Goal: Information Seeking & Learning: Find contact information

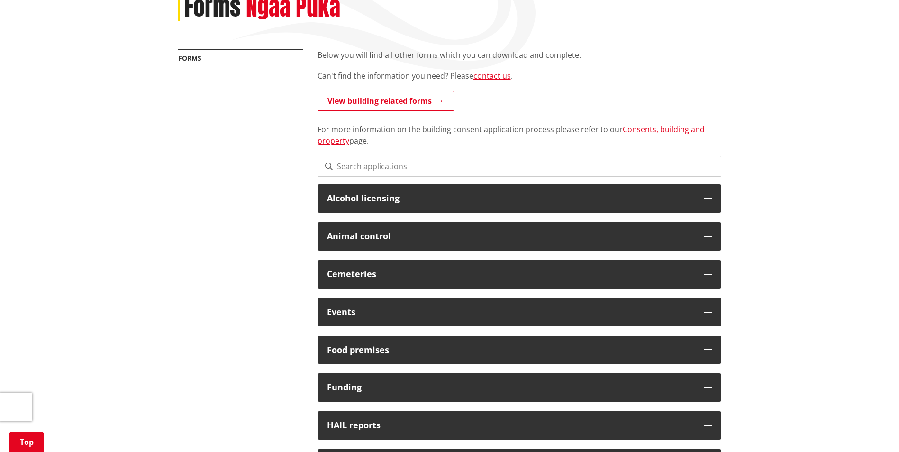
scroll to position [95, 0]
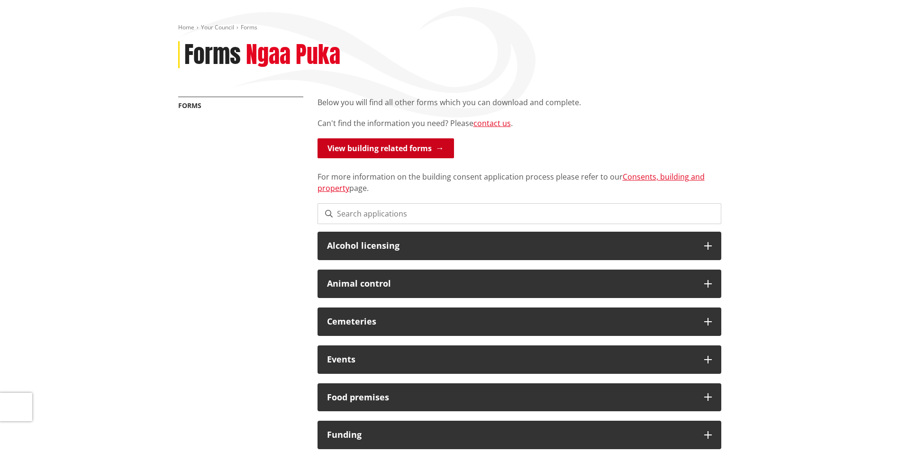
click at [420, 145] on link "View building related forms" at bounding box center [385, 148] width 136 height 20
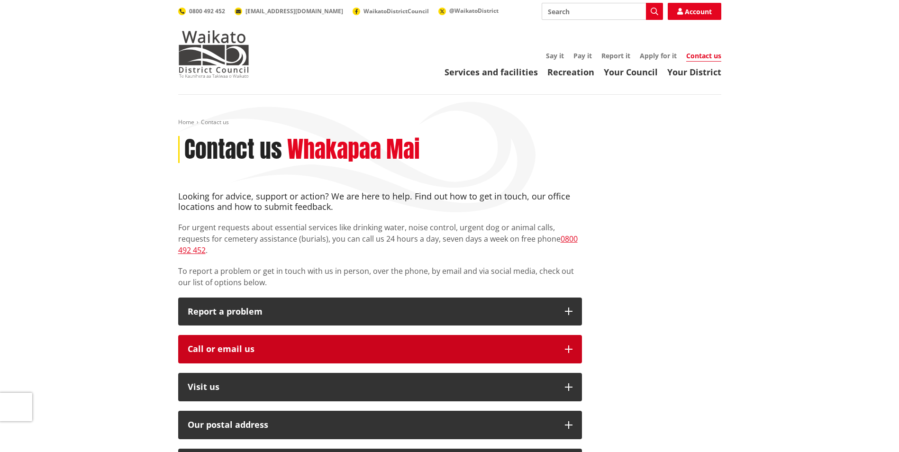
click at [233, 344] on div "Call or email us" at bounding box center [372, 348] width 368 height 9
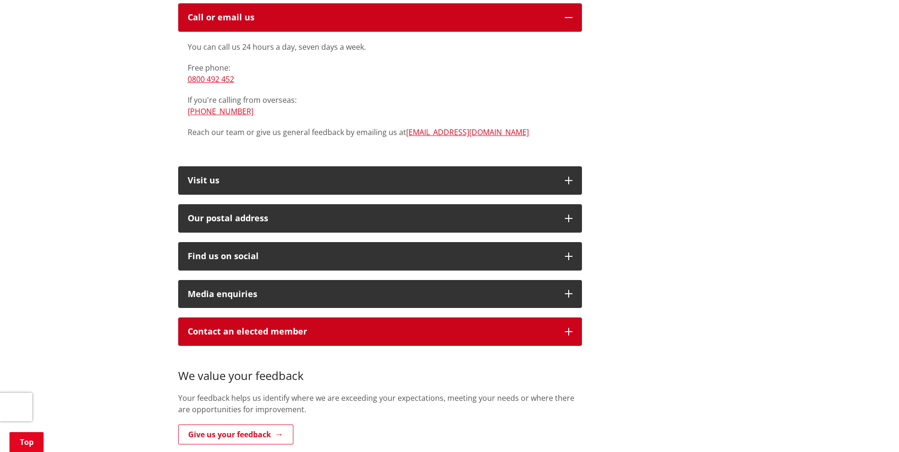
scroll to position [351, 0]
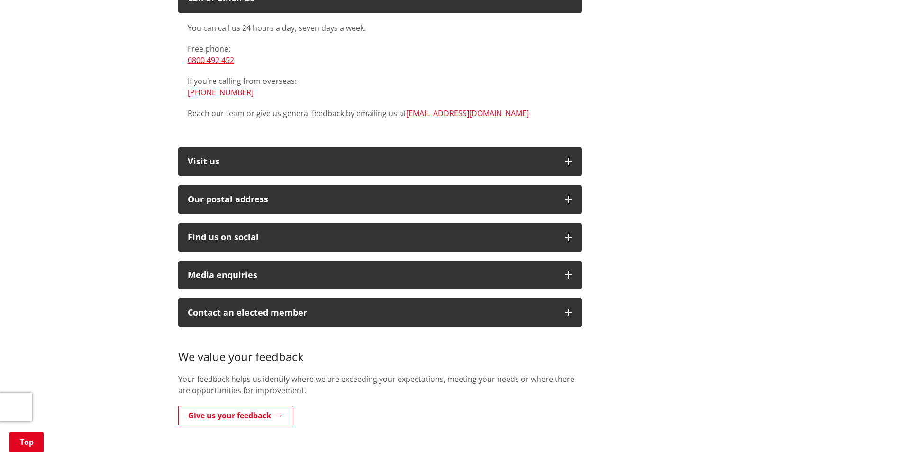
click at [451, 382] on p "Your feedback helps us identify where we are exceeding your expectations, meeti…" at bounding box center [380, 384] width 404 height 23
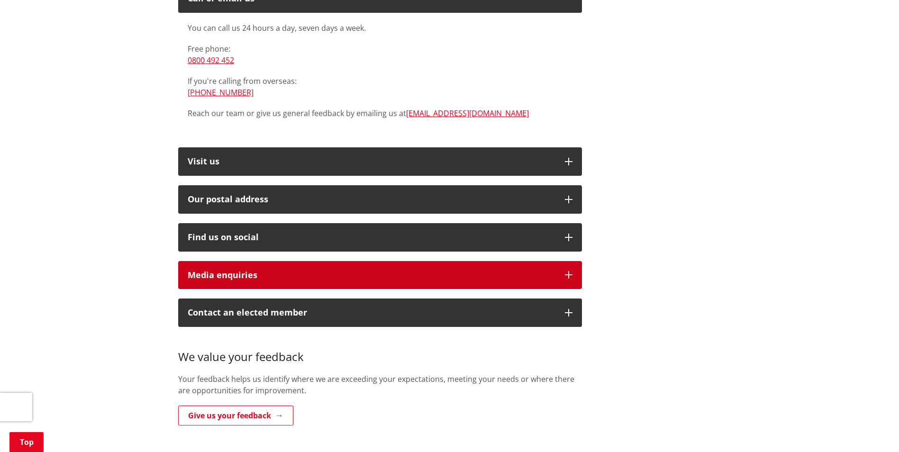
click at [438, 271] on div "Media enquiries" at bounding box center [372, 275] width 368 height 9
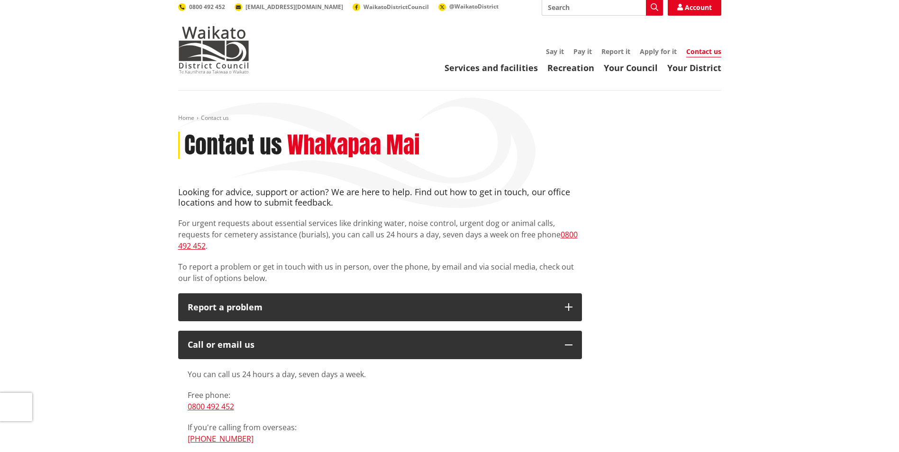
scroll to position [0, 0]
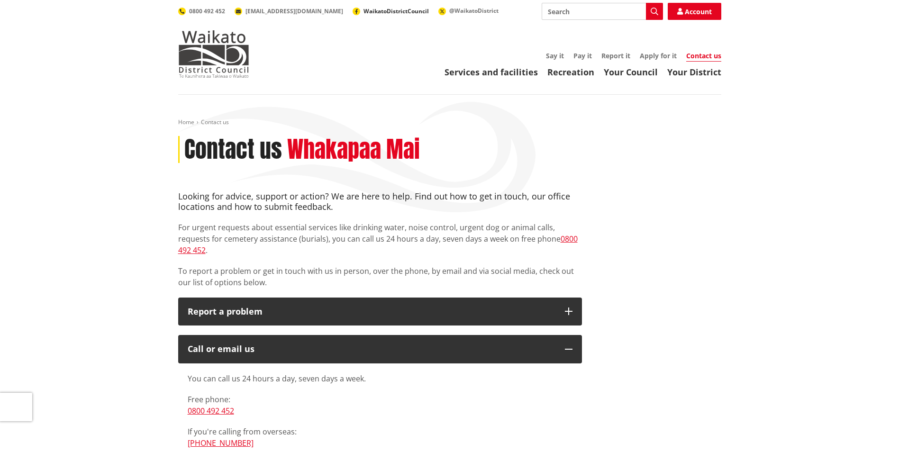
click at [363, 11] on span "WaikatoDistrictCouncil" at bounding box center [395, 11] width 65 height 8
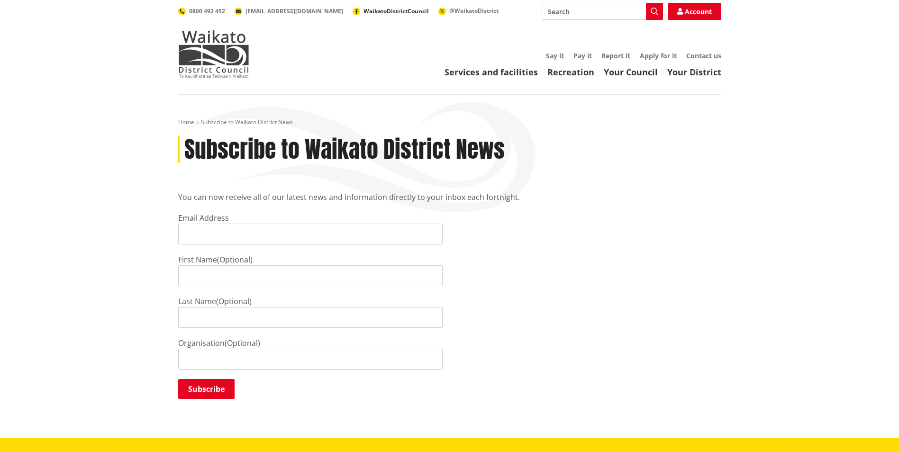
click at [363, 9] on span "WaikatoDistrictCouncil" at bounding box center [395, 11] width 65 height 8
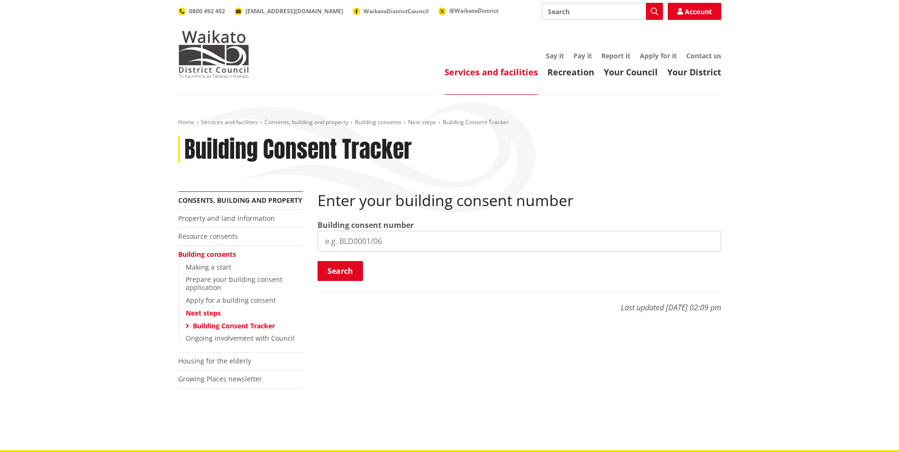
click at [361, 236] on input "search" at bounding box center [519, 241] width 404 height 21
click at [359, 240] on input "search" at bounding box center [519, 241] width 404 height 21
type input "Buld0932/25"
click at [337, 269] on button "Search" at bounding box center [339, 271] width 45 height 20
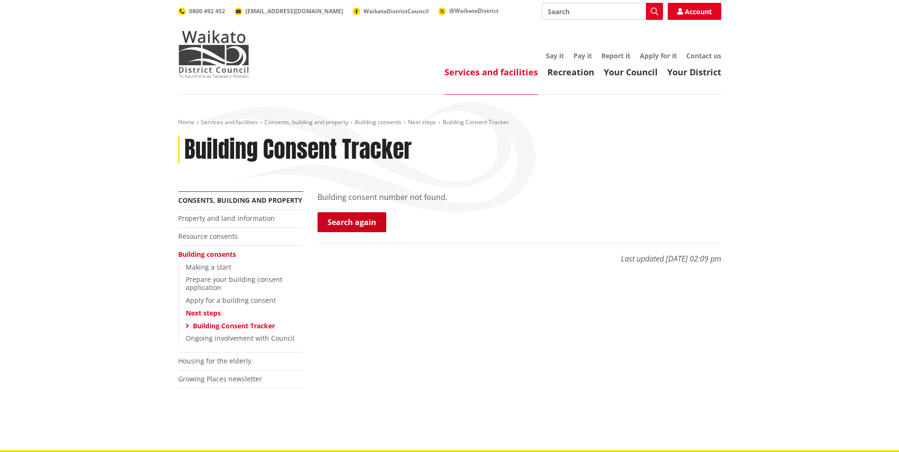
click at [357, 224] on link "Search again" at bounding box center [351, 222] width 69 height 20
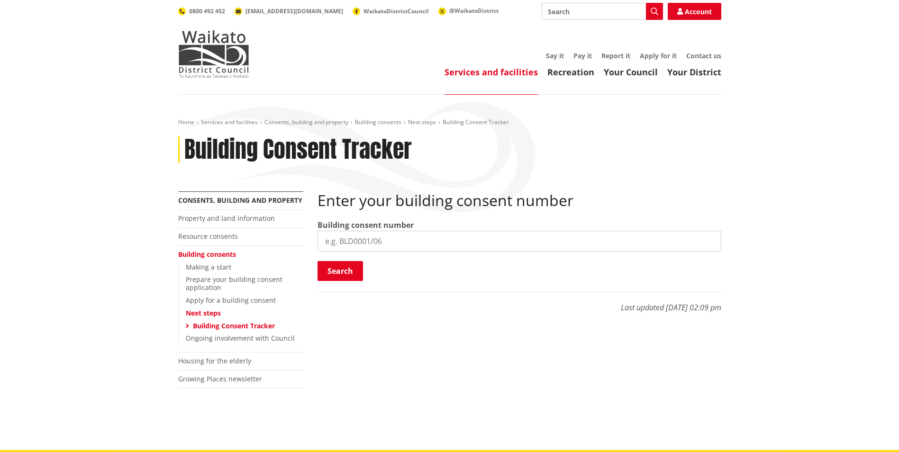
click at [337, 242] on input "search" at bounding box center [519, 241] width 404 height 21
type input "BULD0932/25"
click at [339, 269] on button "Search" at bounding box center [339, 271] width 45 height 20
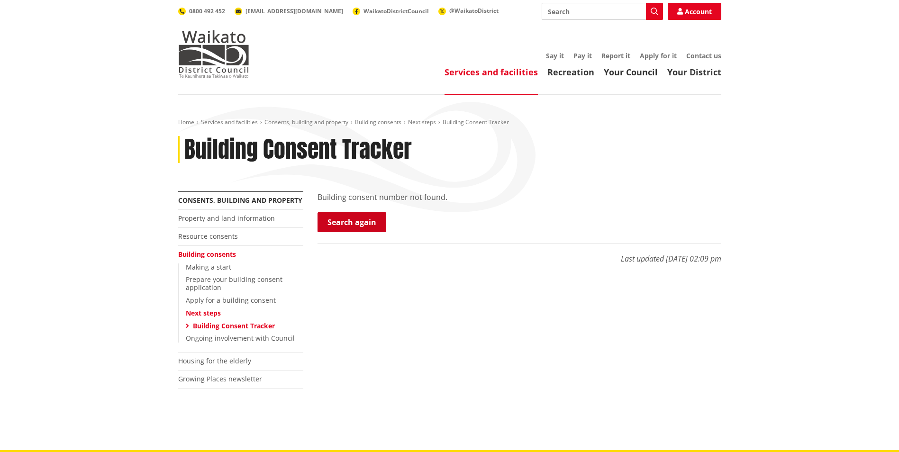
click at [350, 224] on link "Search again" at bounding box center [351, 222] width 69 height 20
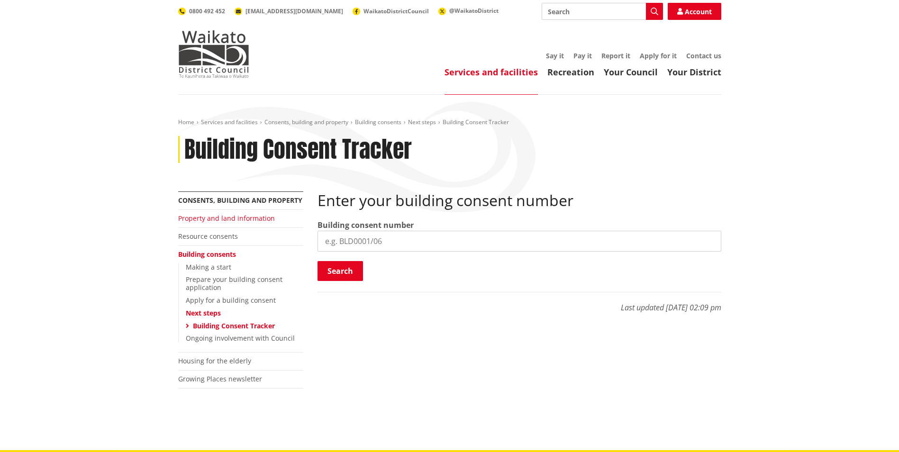
click at [259, 216] on link "Property and land information" at bounding box center [226, 218] width 97 height 9
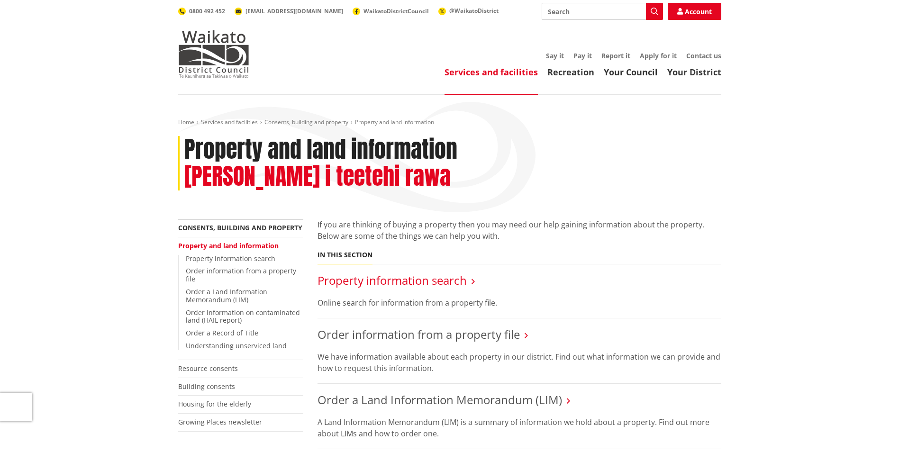
click at [450, 272] on link "Property information search" at bounding box center [391, 280] width 149 height 16
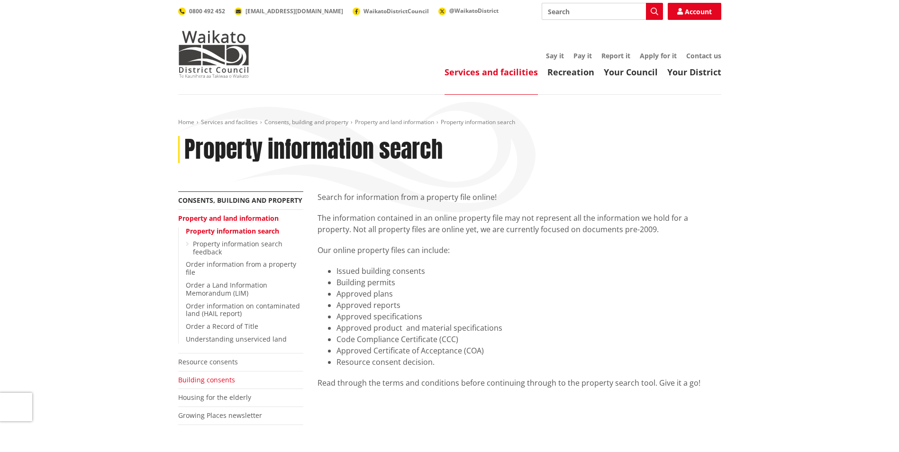
click at [222, 378] on link "Building consents" at bounding box center [206, 379] width 57 height 9
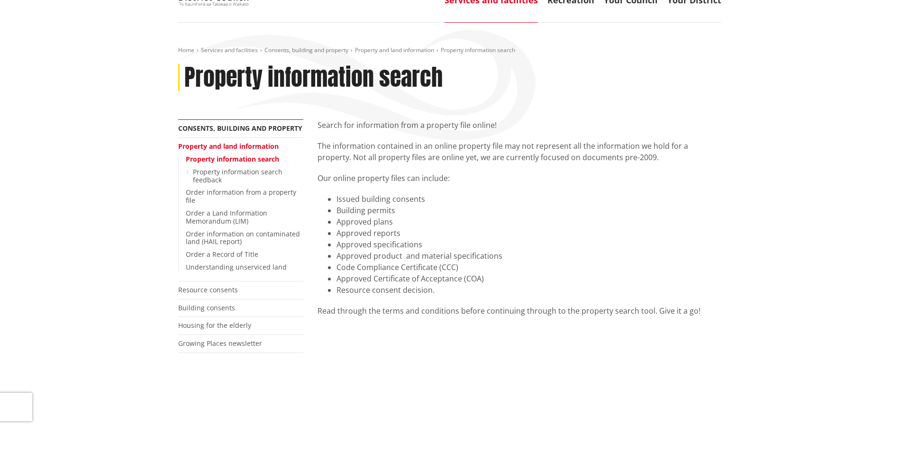
scroll to position [95, 0]
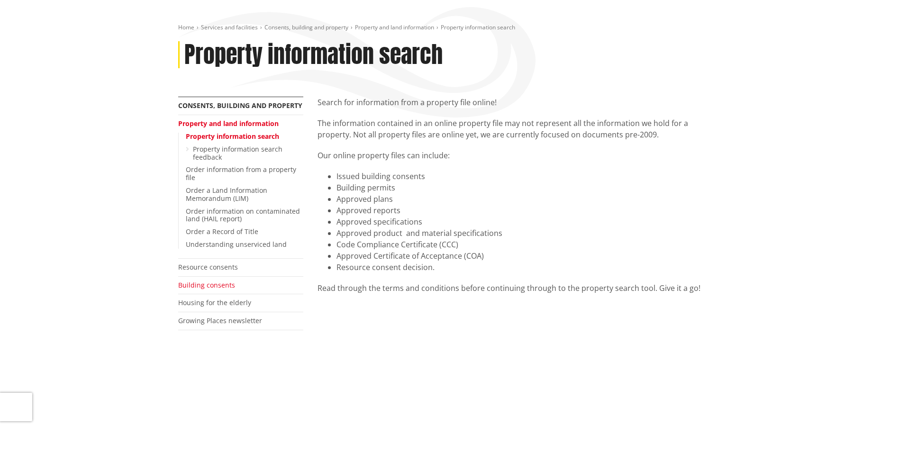
click at [188, 283] on link "Building consents" at bounding box center [206, 284] width 57 height 9
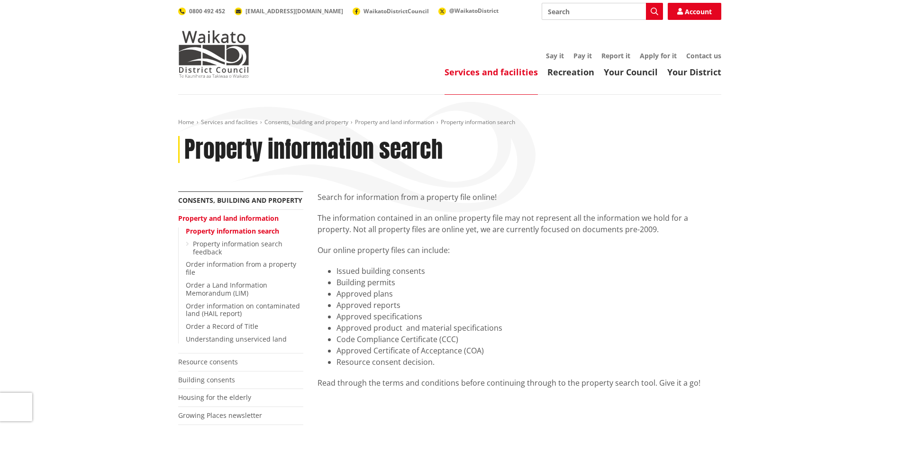
click at [581, 10] on input "Search" at bounding box center [602, 11] width 121 height 17
type input "b"
type input "buiding.inquiry.waidc.govt.nz"
click at [653, 11] on icon "button" at bounding box center [654, 12] width 8 height 8
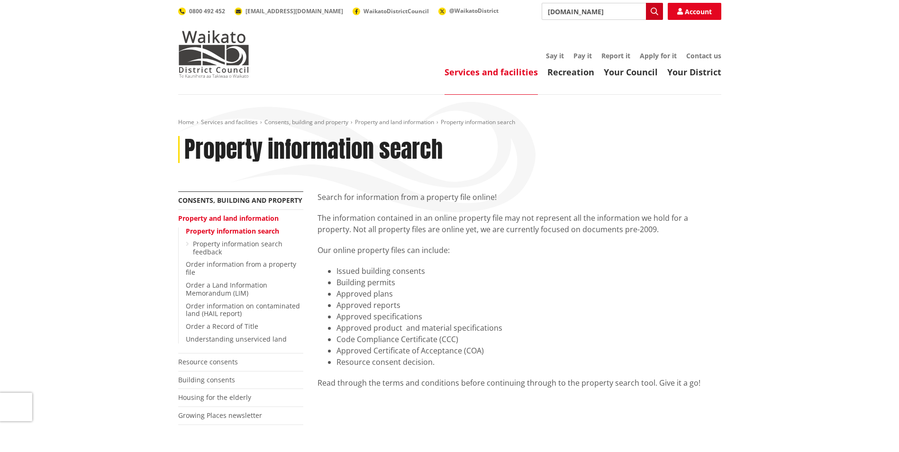
scroll to position [0, 0]
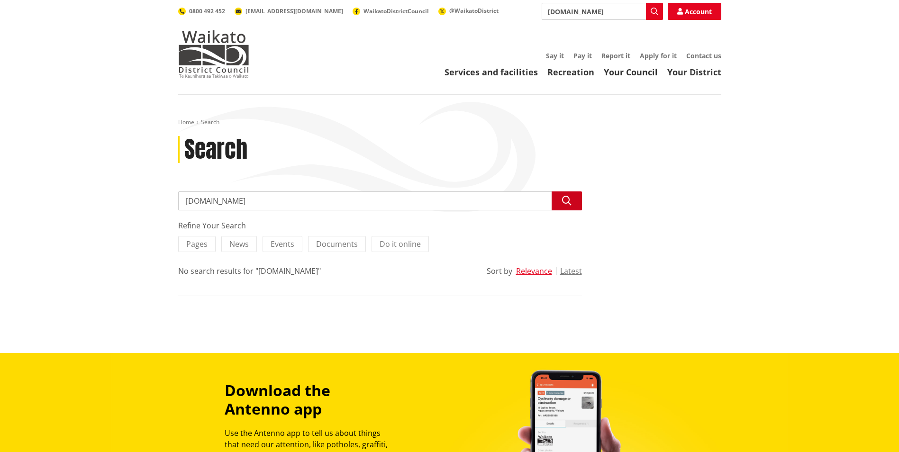
click at [568, 202] on icon "button" at bounding box center [566, 200] width 9 height 9
click at [388, 243] on span "Do it online" at bounding box center [399, 244] width 41 height 10
click at [0, 0] on input "Do it online" at bounding box center [0, 0] width 0 height 0
click at [349, 244] on span "Documents" at bounding box center [337, 244] width 42 height 10
click at [0, 0] on input "Documents" at bounding box center [0, 0] width 0 height 0
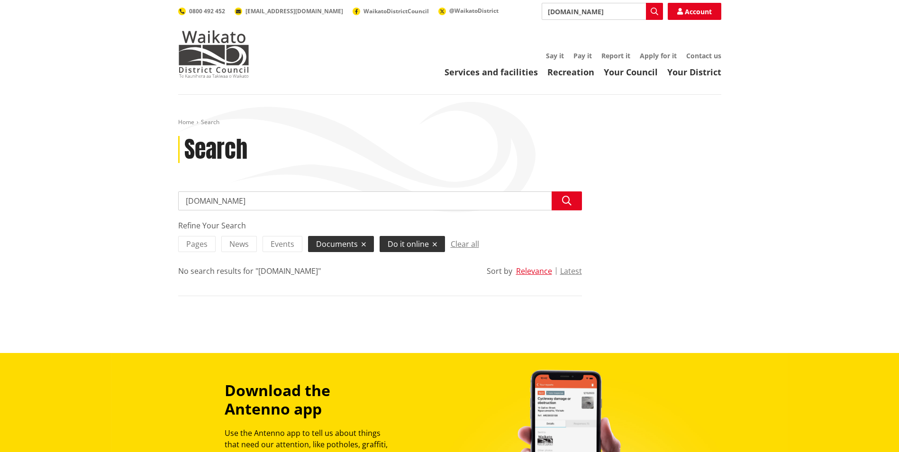
drag, startPoint x: 213, startPoint y: 201, endPoint x: 220, endPoint y: 201, distance: 7.1
click at [220, 201] on input "[DOMAIN_NAME]" at bounding box center [380, 200] width 404 height 19
click at [241, 201] on input "buiding.enquiry.waidc.govt.nz" at bounding box center [380, 200] width 404 height 19
type input "buiding.enquiry@.waidc.govt.nz"
click at [564, 200] on icon "button" at bounding box center [566, 200] width 9 height 9
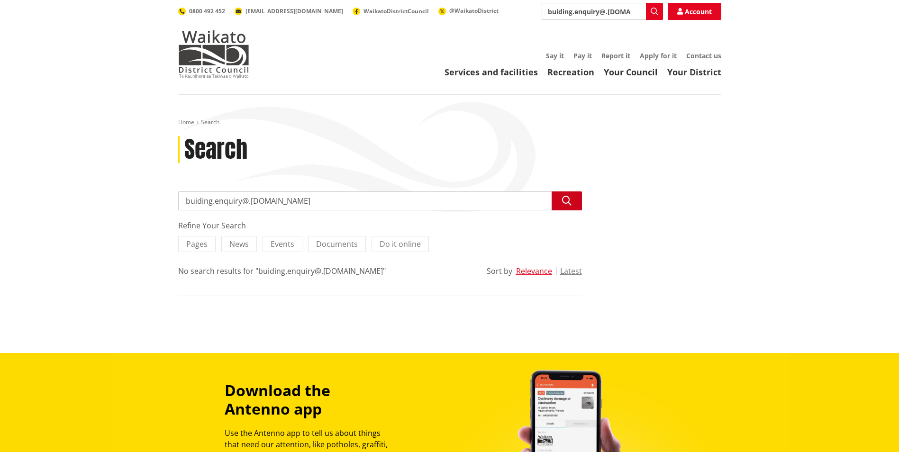
type input "buiding.enquiry@.[DOMAIN_NAME]"
click at [564, 197] on icon "button" at bounding box center [566, 200] width 9 height 9
type input "building.enquiry@waidc..[DOMAIN_NAME]"
click at [565, 200] on icon "button" at bounding box center [566, 200] width 9 height 9
click at [523, 270] on button "Relevance" at bounding box center [534, 271] width 36 height 9
